Goal: Navigation & Orientation: Find specific page/section

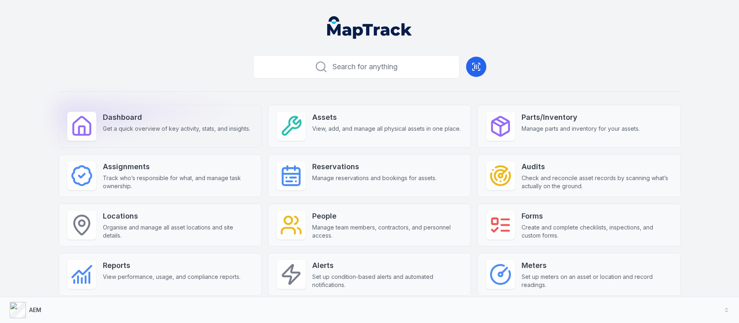
click at [182, 122] on strong "Dashboard" at bounding box center [176, 117] width 147 height 11
